Goal: Go to known website: Access a specific website the user already knows

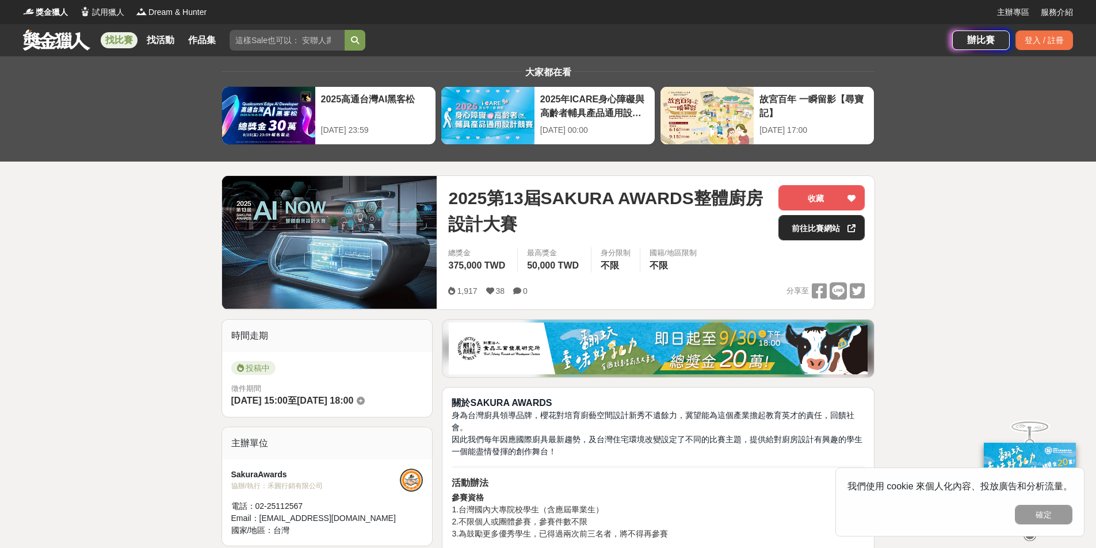
click at [818, 233] on link "前往比賽網站" at bounding box center [821, 227] width 86 height 25
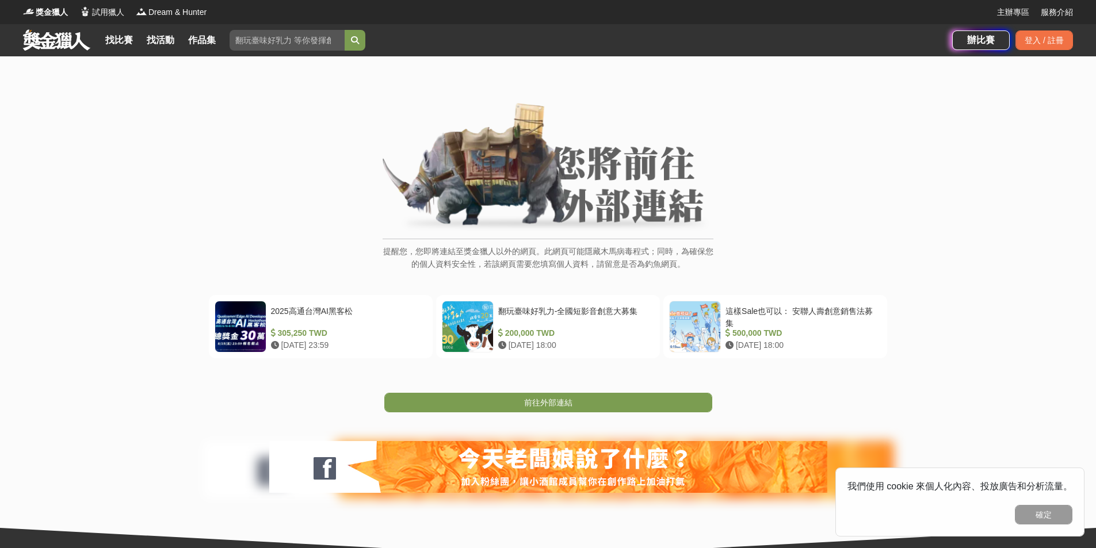
click at [550, 404] on span "前往外部連結" at bounding box center [548, 402] width 48 height 9
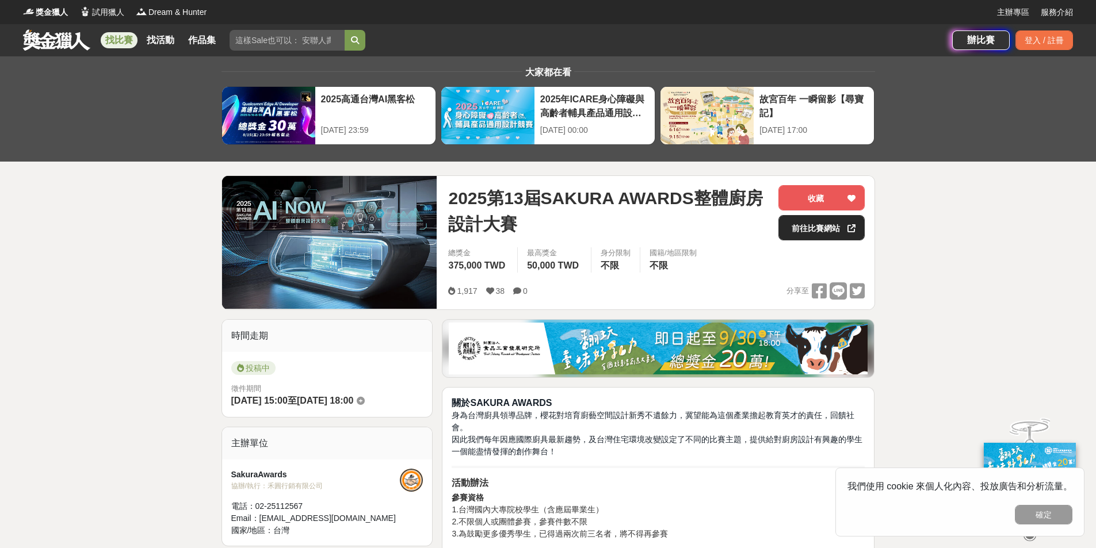
click at [814, 227] on link "前往比賽網站" at bounding box center [821, 227] width 86 height 25
